Goal: Use online tool/utility: Utilize a website feature to perform a specific function

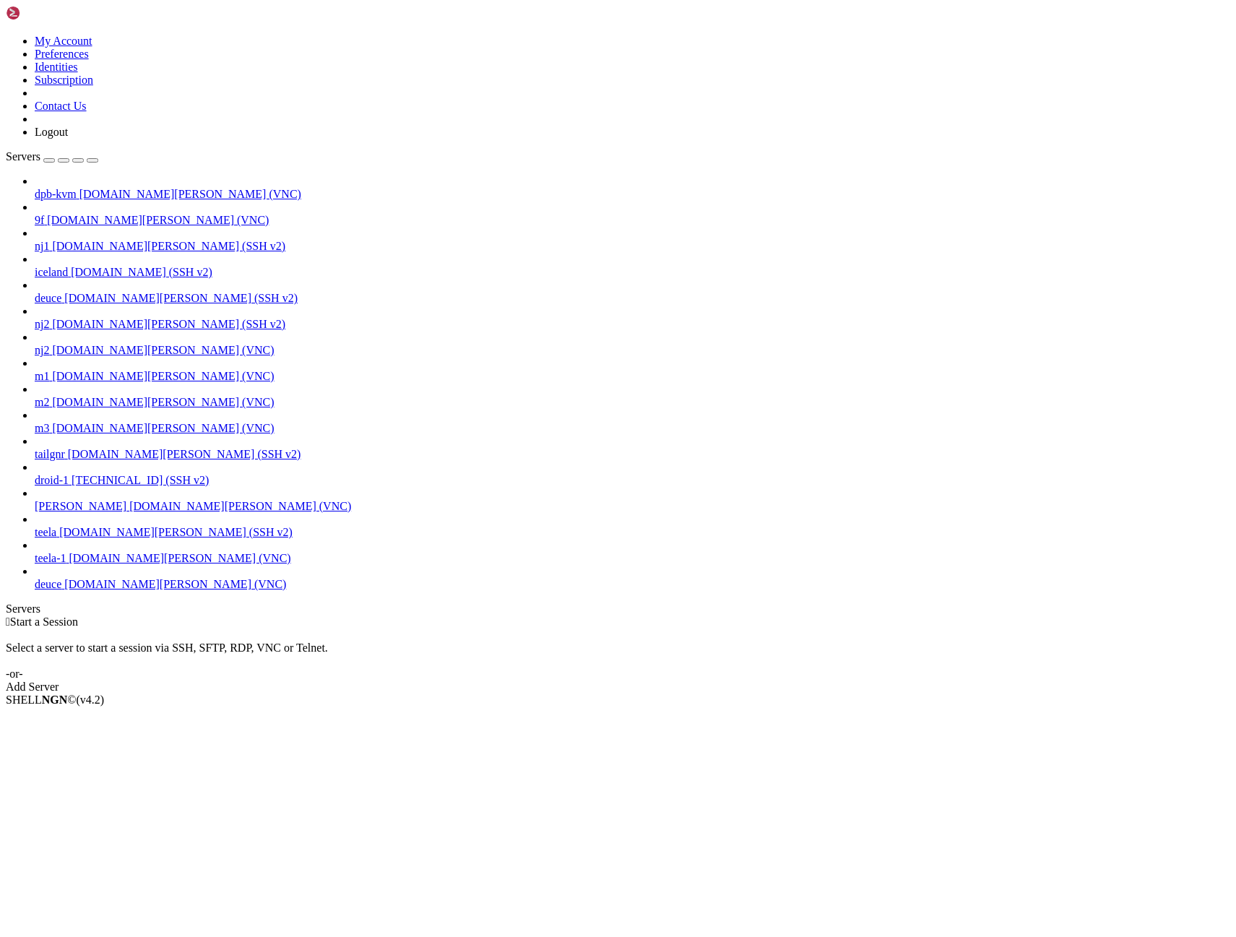
click at [64, 590] on span "[DOMAIN_NAME][PERSON_NAME] (VNC)" at bounding box center [175, 584] width 222 height 12
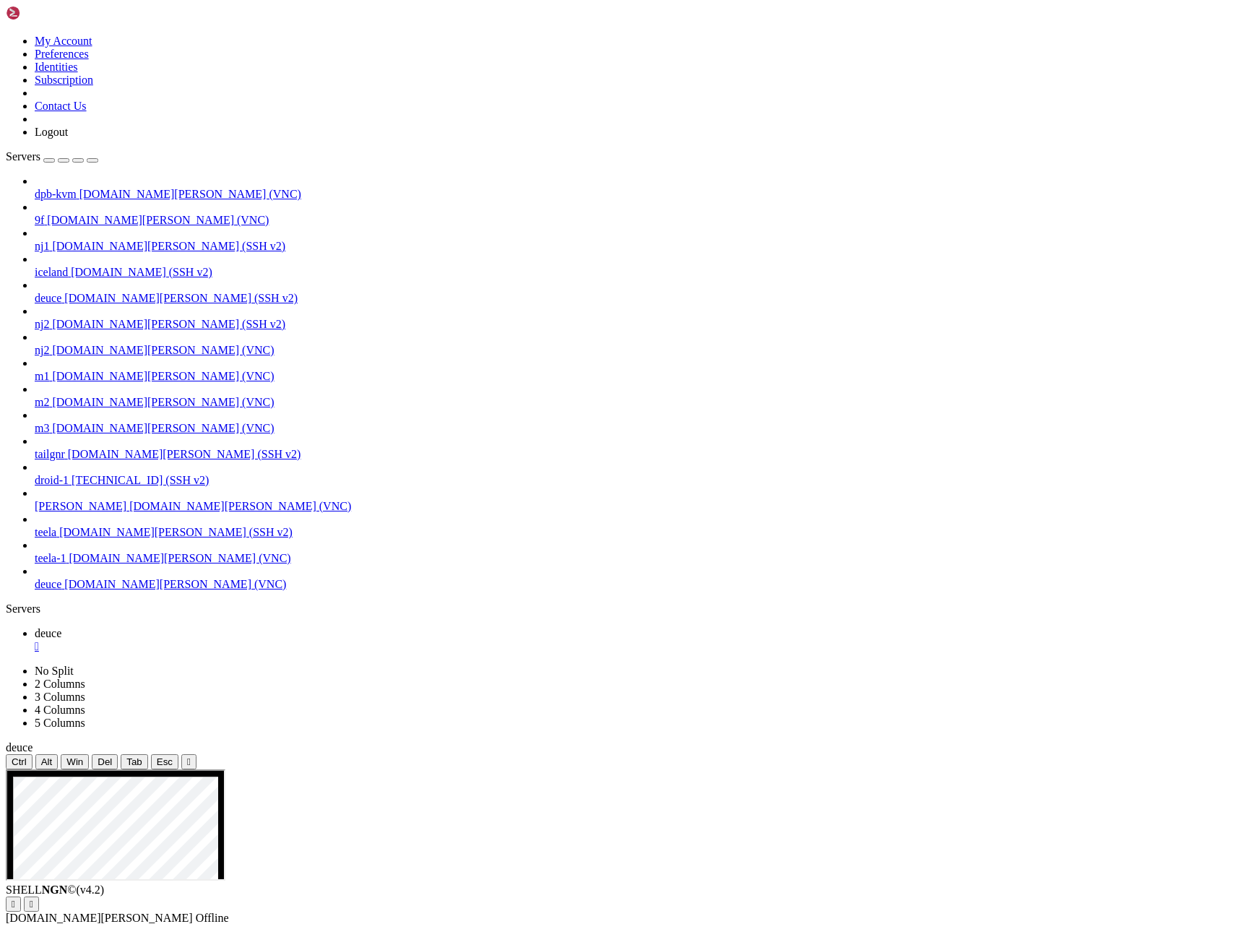
click at [92, 160] on icon "button" at bounding box center [92, 160] width 0 height 0
